Goal: Check status: Check status

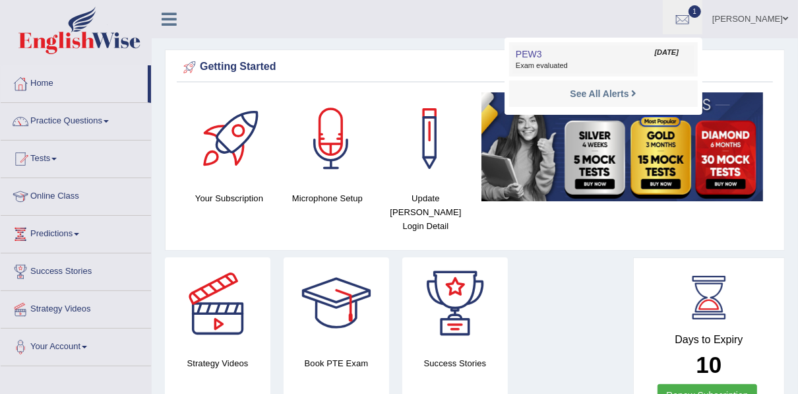
click at [559, 65] on span "Exam evaluated" at bounding box center [603, 66] width 175 height 11
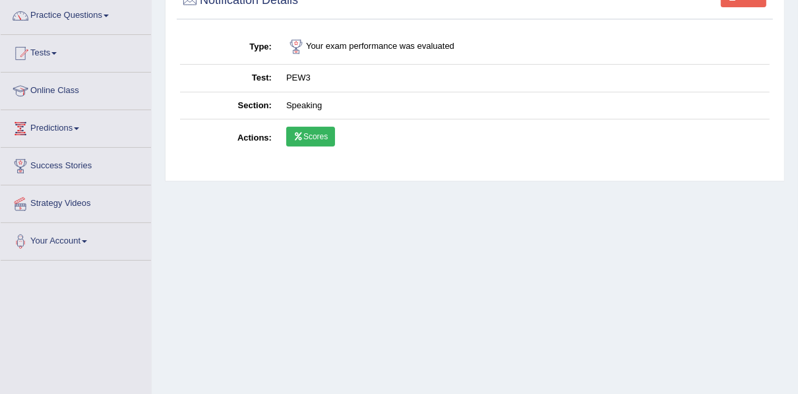
click at [304, 139] on link "Scores" at bounding box center [310, 137] width 49 height 20
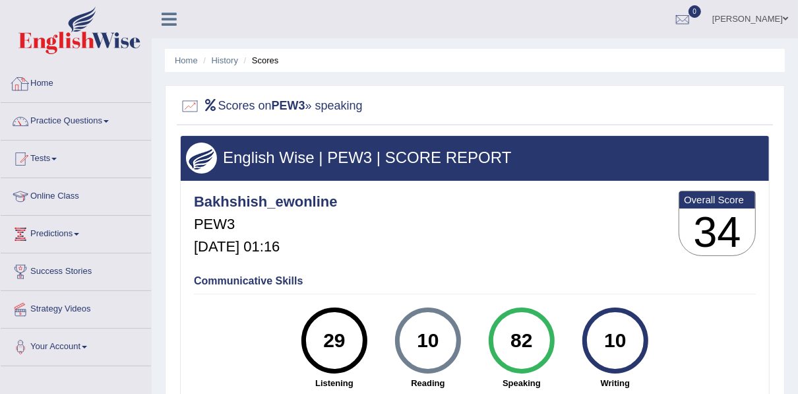
click at [40, 84] on link "Home" at bounding box center [76, 81] width 150 height 33
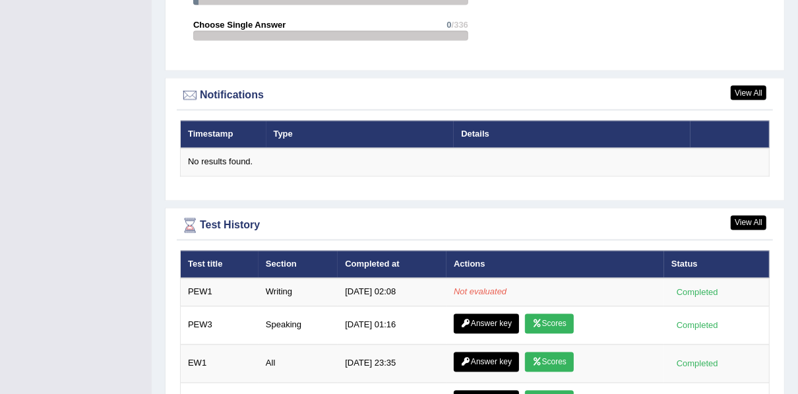
scroll to position [1582, 0]
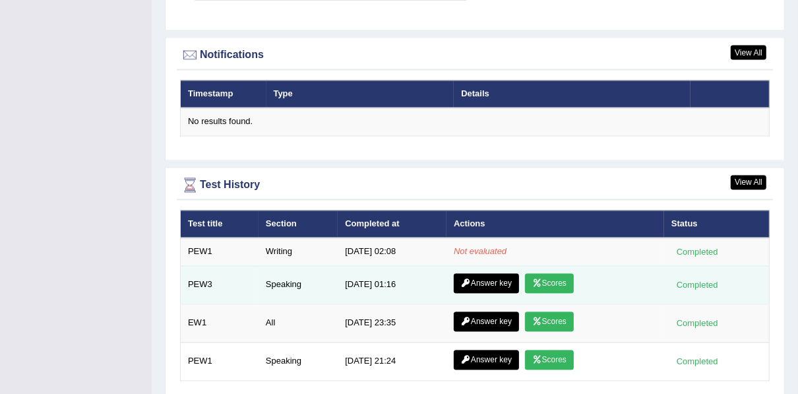
click at [499, 274] on link "Answer key" at bounding box center [486, 284] width 65 height 20
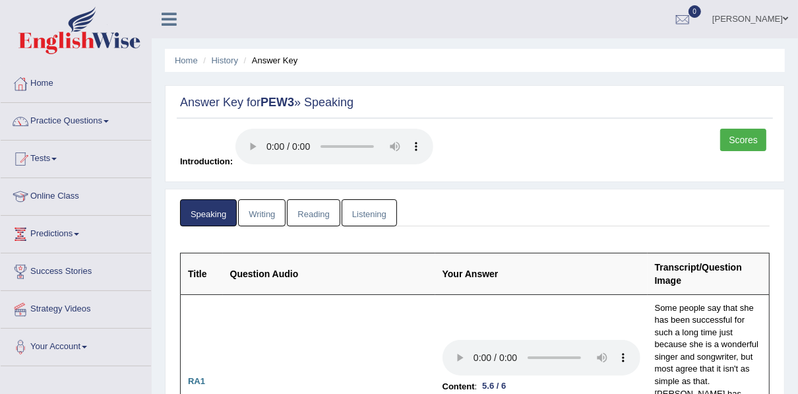
click at [725, 135] on link "Scores" at bounding box center [743, 140] width 46 height 22
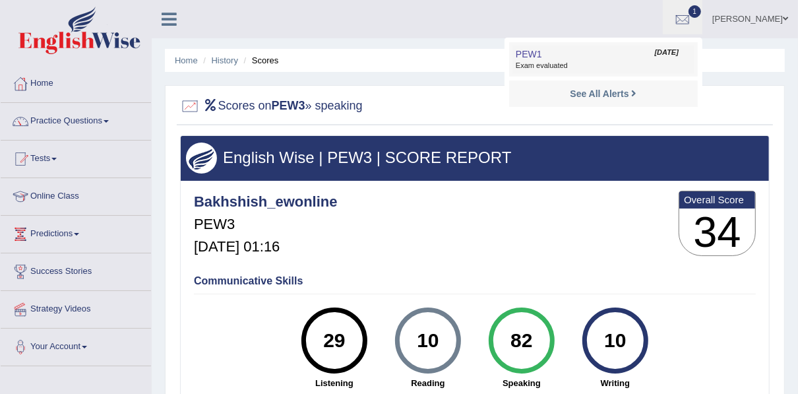
click at [583, 53] on link "PEW1 [DATE] Exam evaluated" at bounding box center [603, 59] width 182 height 28
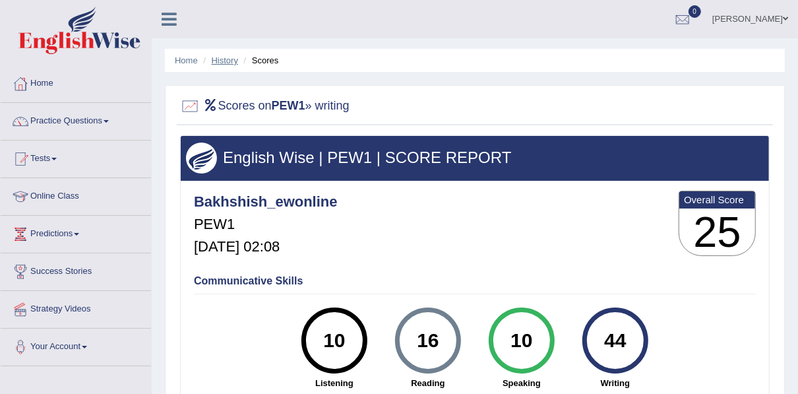
click at [228, 60] on link "History" at bounding box center [225, 60] width 26 height 10
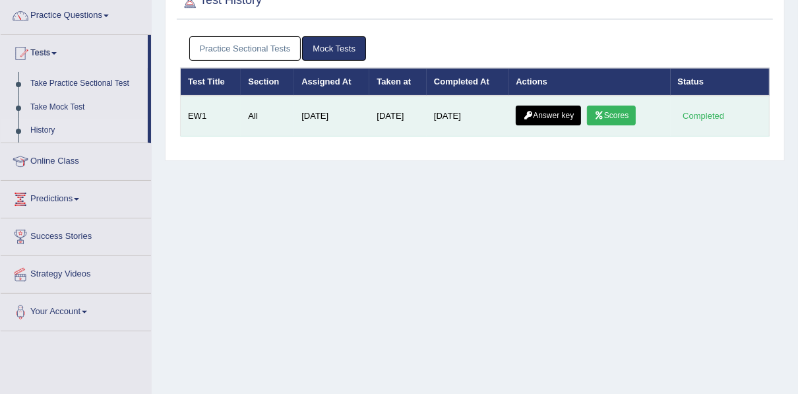
click at [523, 117] on link "Answer key" at bounding box center [548, 115] width 65 height 20
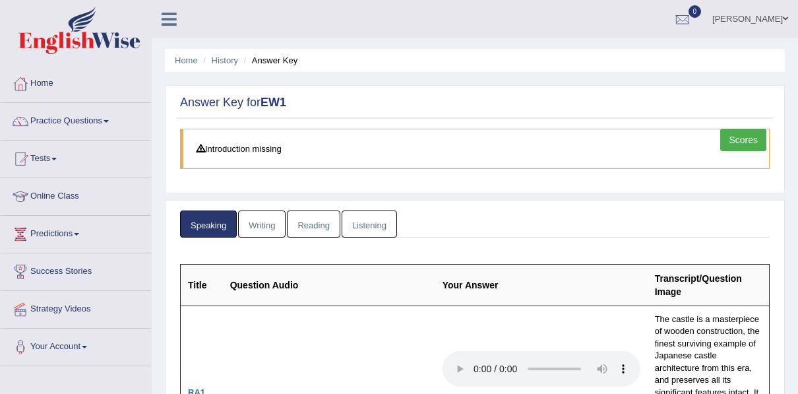
click at [227, 60] on link "History" at bounding box center [225, 60] width 26 height 10
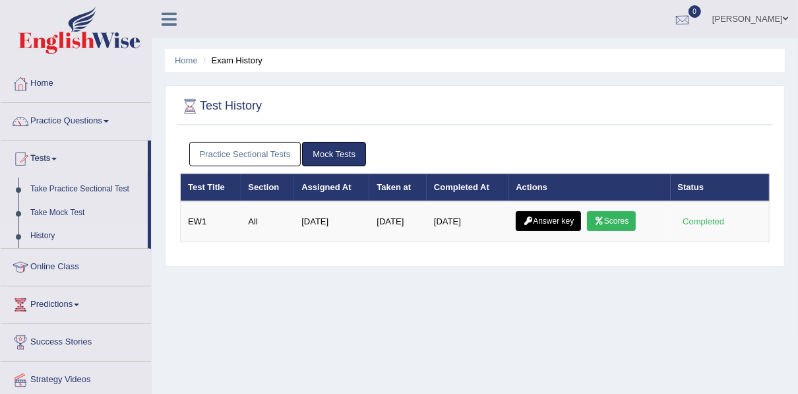
click at [691, 6] on link "0" at bounding box center [683, 17] width 40 height 34
click at [591, 57] on strong "See All Alerts" at bounding box center [599, 55] width 59 height 11
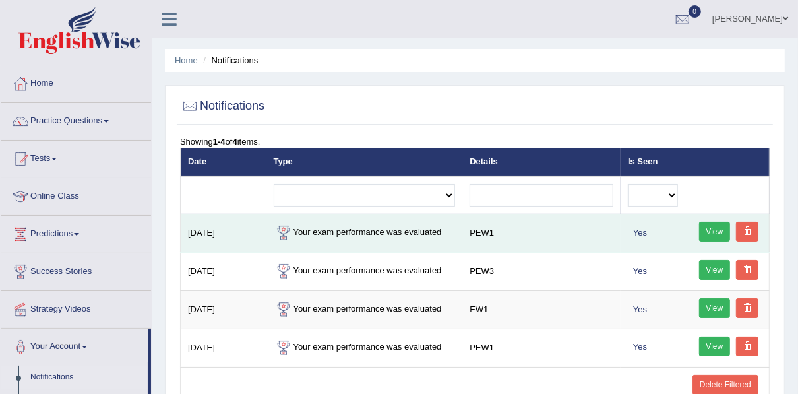
click at [710, 230] on link "View" at bounding box center [715, 232] width 32 height 20
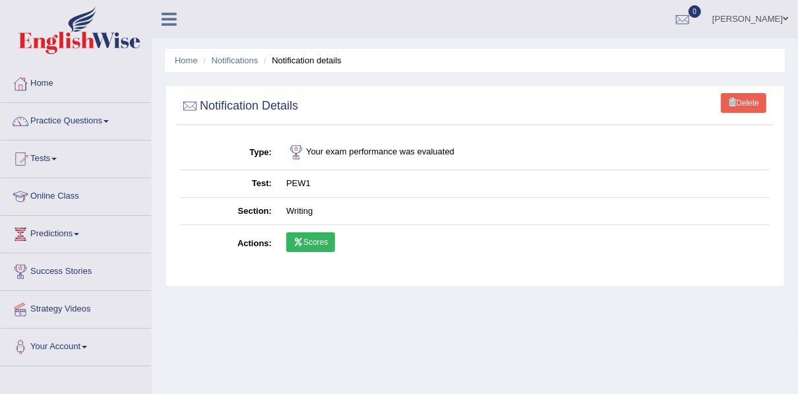
click at [315, 237] on link "Scores" at bounding box center [310, 242] width 49 height 20
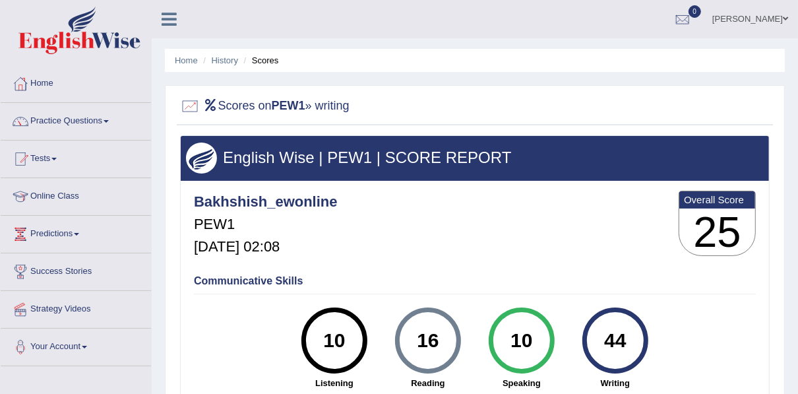
click at [192, 105] on div at bounding box center [190, 106] width 20 height 20
click at [262, 105] on h2 "Scores on PEW1 » writing" at bounding box center [264, 106] width 169 height 20
click at [349, 109] on h2 "Scores on PEW1 » writing" at bounding box center [264, 106] width 169 height 20
click at [607, 181] on div "Bakhshish_ewonline PEW1 Oct 1, 2025, 02:08 Overall Score 25 Communicative Skill…" at bounding box center [475, 184] width 588 height 7
click at [184, 103] on div at bounding box center [190, 106] width 20 height 20
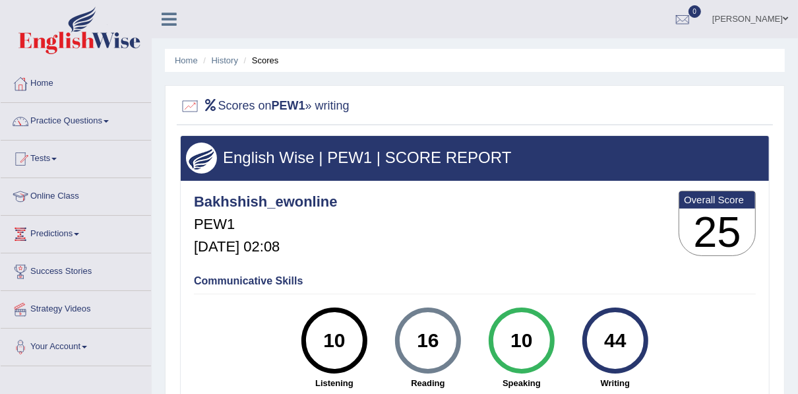
click at [268, 61] on li "Scores" at bounding box center [260, 60] width 38 height 13
click at [53, 163] on link "Tests" at bounding box center [76, 156] width 150 height 33
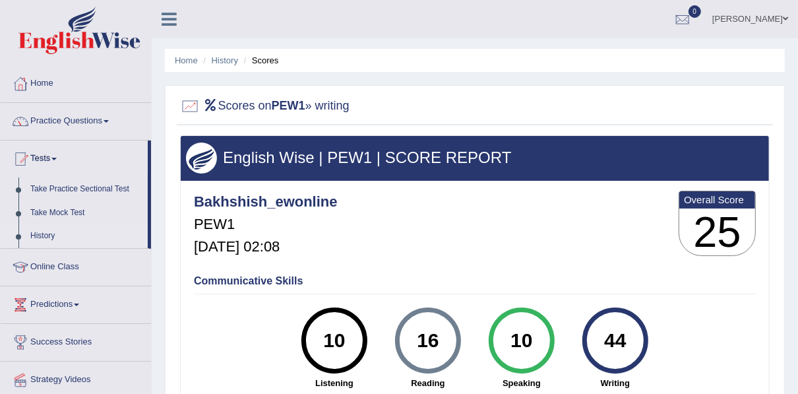
click at [47, 234] on link "History" at bounding box center [85, 236] width 123 height 24
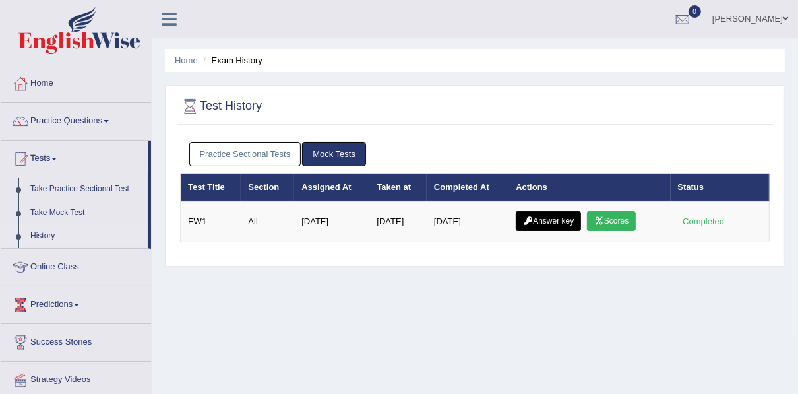
click at [328, 154] on link "Mock Tests" at bounding box center [334, 154] width 64 height 24
click at [47, 234] on link "History" at bounding box center [85, 236] width 123 height 24
click at [249, 152] on link "Practice Sectional Tests" at bounding box center [245, 154] width 112 height 24
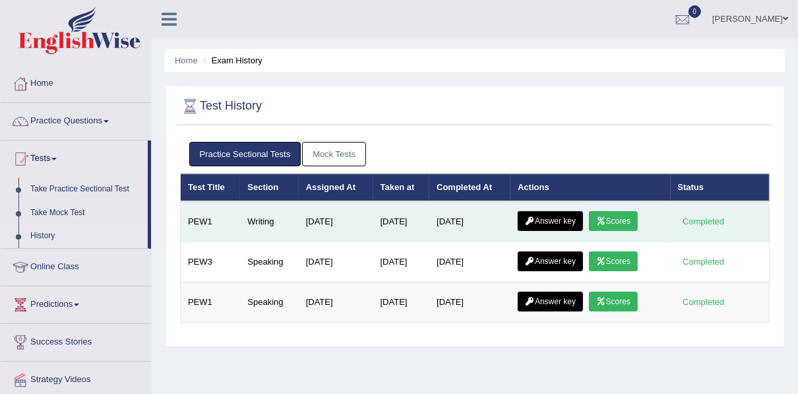
click at [531, 222] on icon at bounding box center [530, 221] width 10 height 8
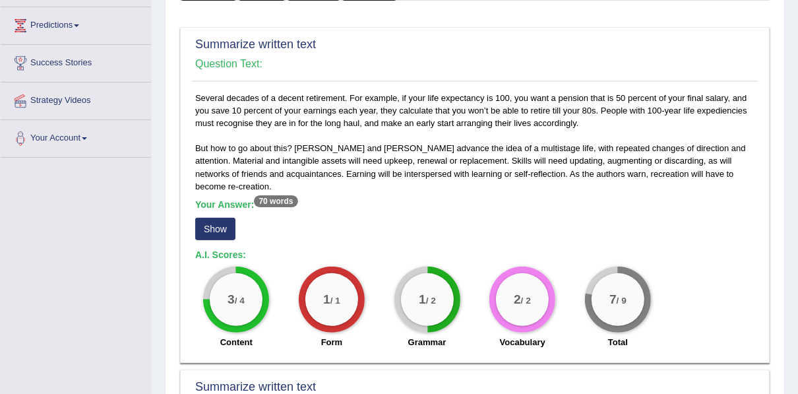
scroll to position [203, 0]
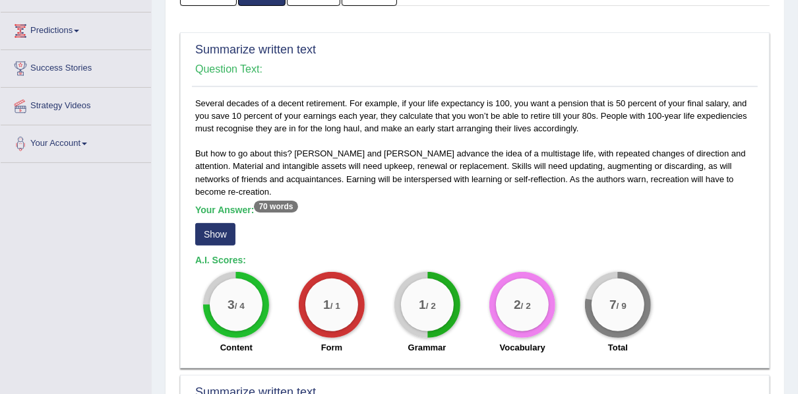
click at [202, 223] on button "Show" at bounding box center [215, 234] width 40 height 22
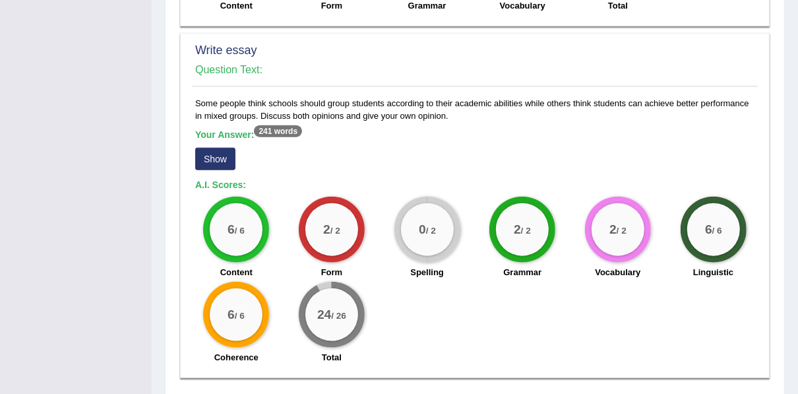
scroll to position [954, 0]
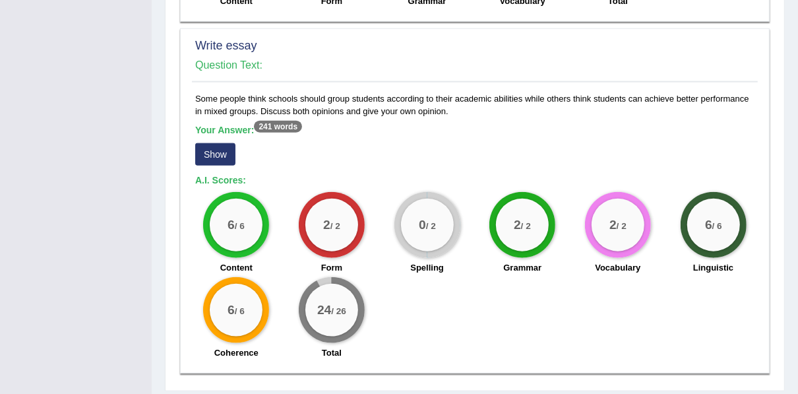
click at [207, 143] on button "Show" at bounding box center [215, 154] width 40 height 22
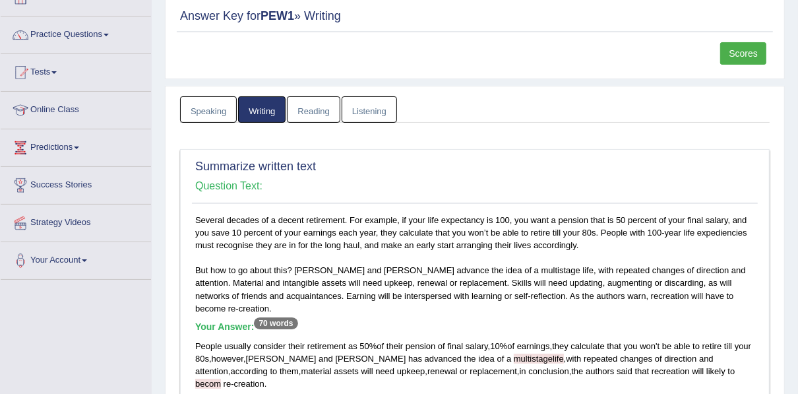
scroll to position [76, 0]
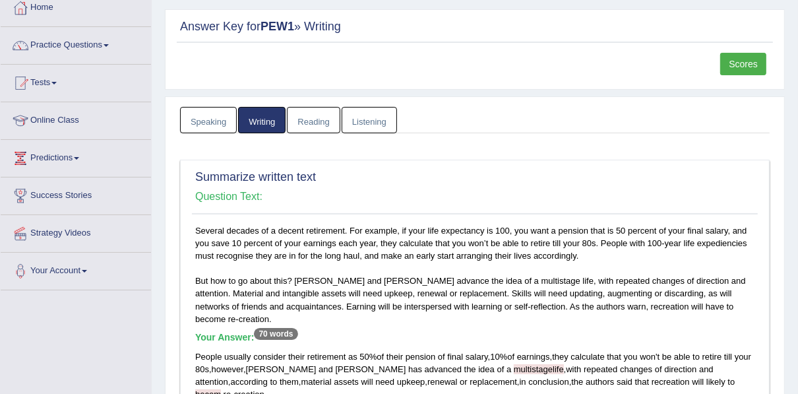
click at [747, 61] on link "Scores" at bounding box center [743, 64] width 46 height 22
